Goal: Navigation & Orientation: Find specific page/section

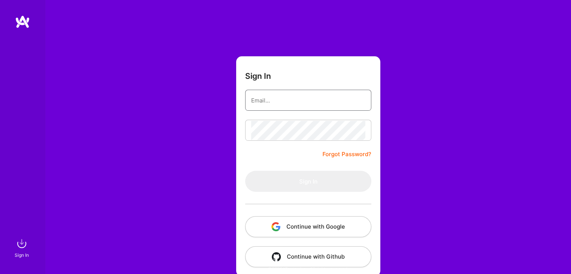
type input "[EMAIL_ADDRESS][DOMAIN_NAME]"
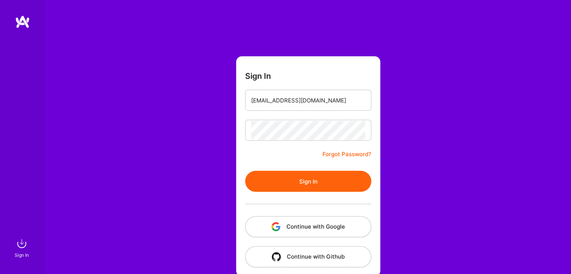
click at [312, 190] on button "Sign In" at bounding box center [308, 181] width 126 height 21
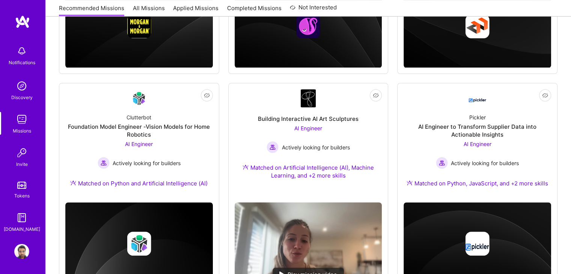
scroll to position [296, 0]
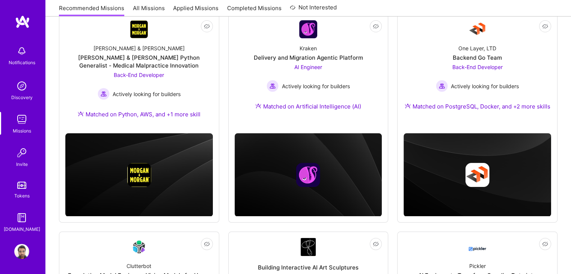
scroll to position [115, 0]
